Goal: Transaction & Acquisition: Purchase product/service

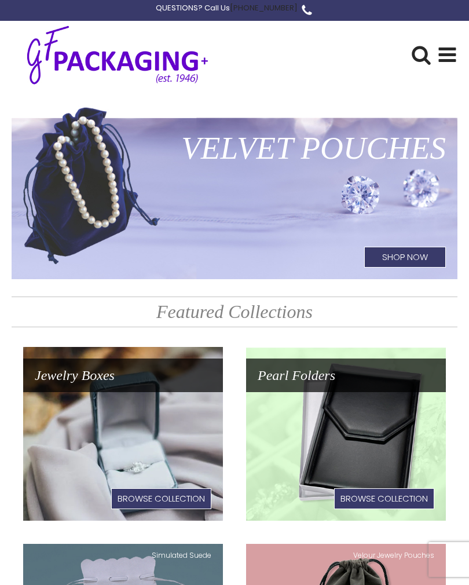
click at [442, 53] on use at bounding box center [447, 54] width 17 height 14
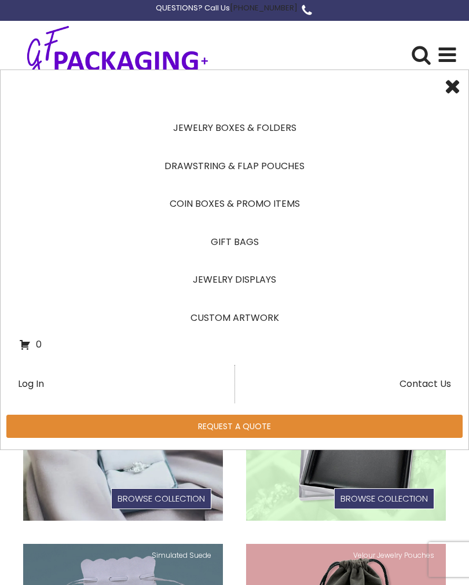
click at [270, 162] on link "Drawstring & Flap Pouches" at bounding box center [234, 166] width 431 height 38
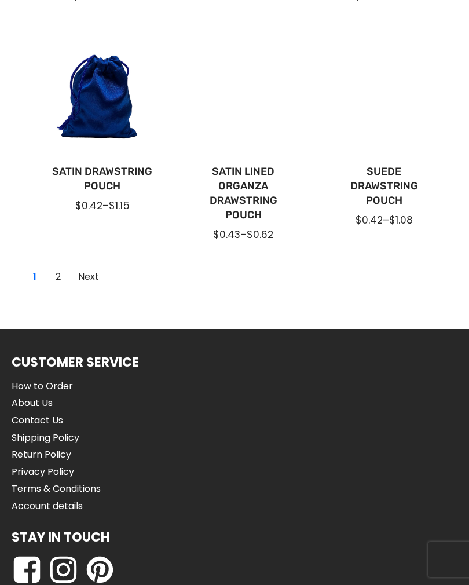
scroll to position [987, 0]
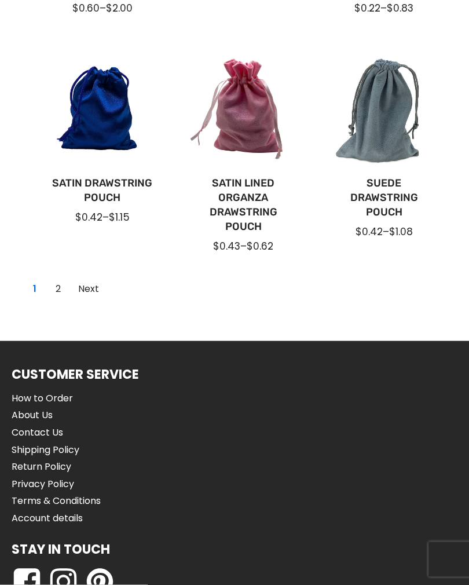
click at [109, 112] on div at bounding box center [102, 109] width 122 height 122
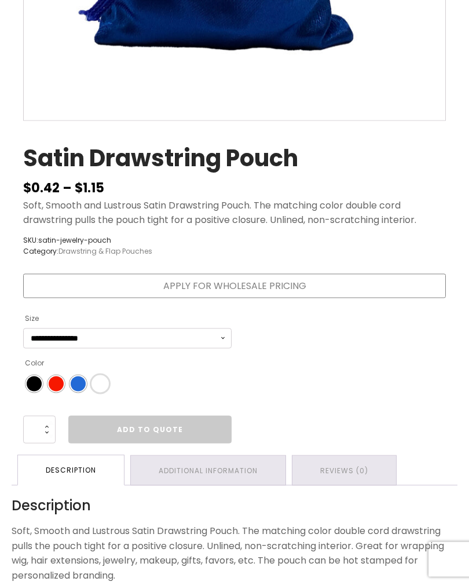
click at [101, 386] on span "Color" at bounding box center [100, 383] width 15 height 15
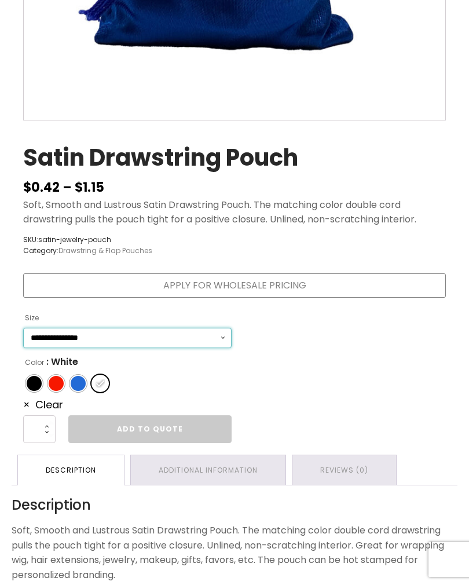
click at [223, 332] on select "**********" at bounding box center [127, 338] width 208 height 20
select select "*****"
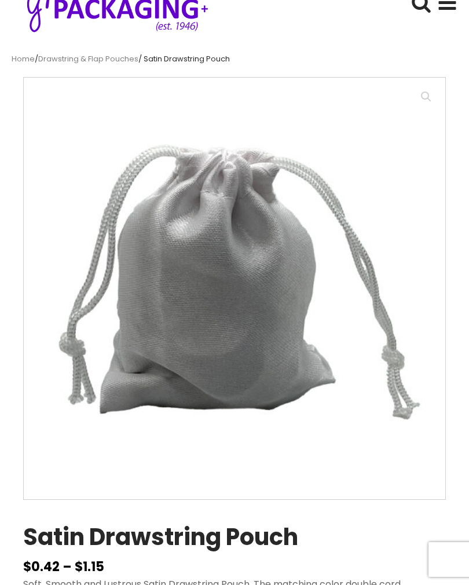
scroll to position [0, 0]
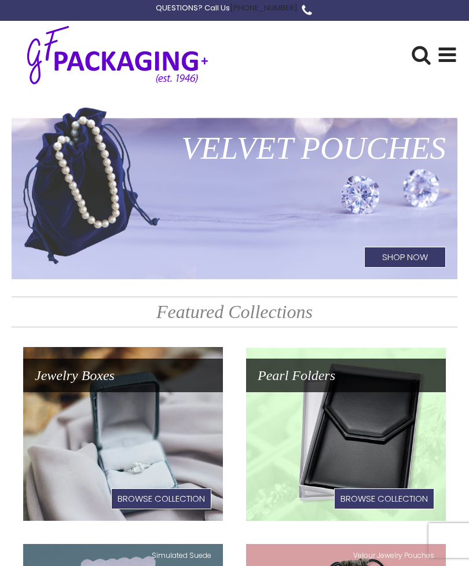
click at [446, 46] on icon at bounding box center [447, 55] width 20 height 20
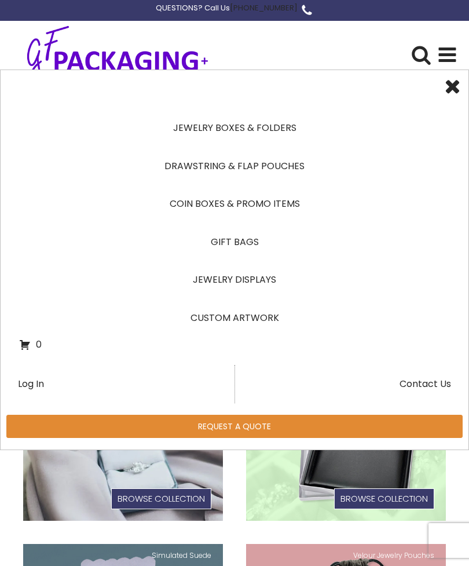
click at [274, 170] on link "Drawstring & Flap Pouches" at bounding box center [234, 166] width 431 height 38
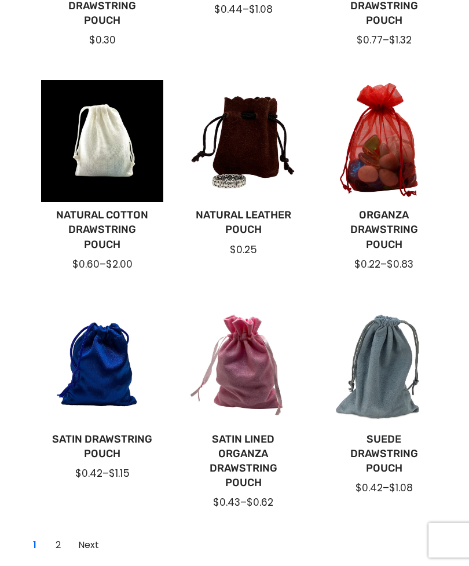
scroll to position [731, 0]
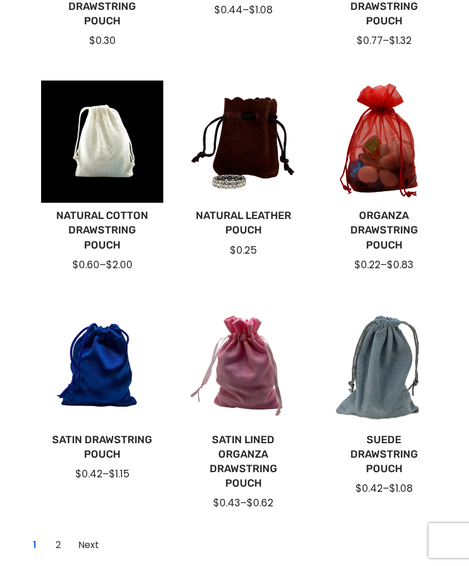
click at [122, 365] on div at bounding box center [102, 365] width 122 height 122
